Goal: Information Seeking & Learning: Find specific page/section

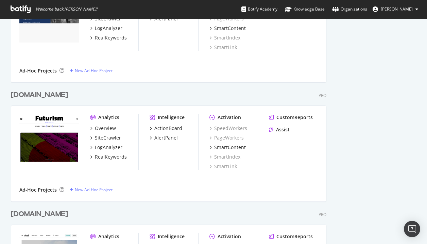
scroll to position [935, 0]
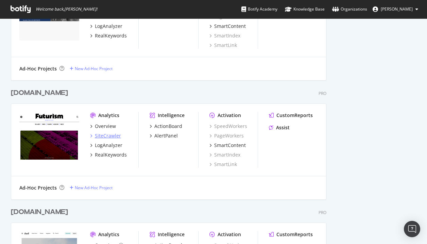
click at [113, 135] on div "SiteCrawler" at bounding box center [108, 135] width 26 height 7
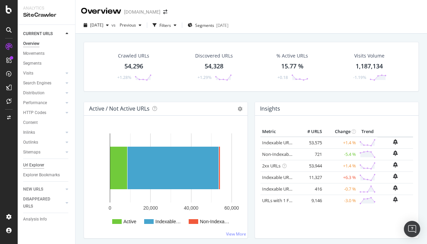
click at [39, 166] on div "Url Explorer" at bounding box center [33, 165] width 21 height 7
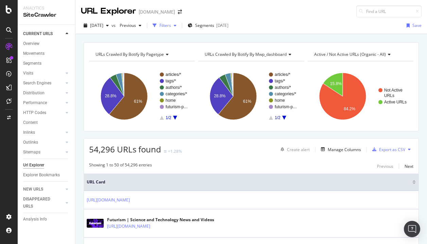
click at [171, 27] on div "Filters" at bounding box center [166, 25] width 12 height 6
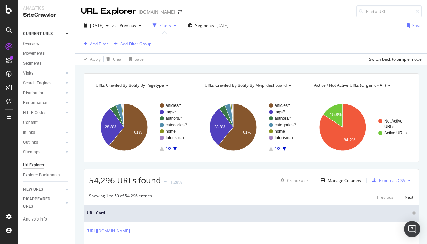
click at [101, 41] on div "Add Filter" at bounding box center [99, 44] width 18 height 6
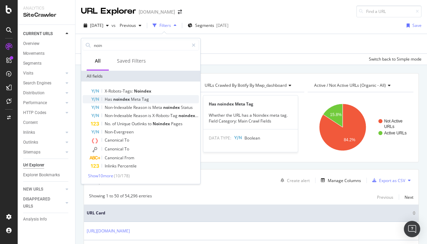
type input "noin"
click at [131, 101] on span "Meta" at bounding box center [136, 99] width 11 height 6
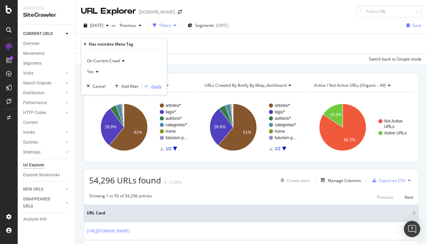
click at [158, 84] on div "Apply" at bounding box center [156, 86] width 11 height 6
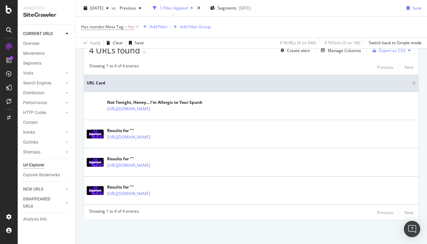
scroll to position [131, 0]
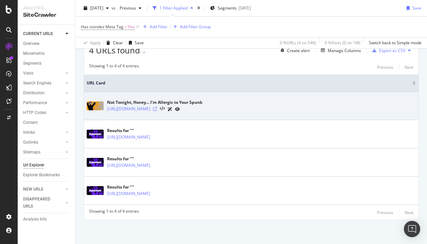
click at [157, 109] on icon at bounding box center [155, 109] width 4 height 4
